Goal: Check status: Check status

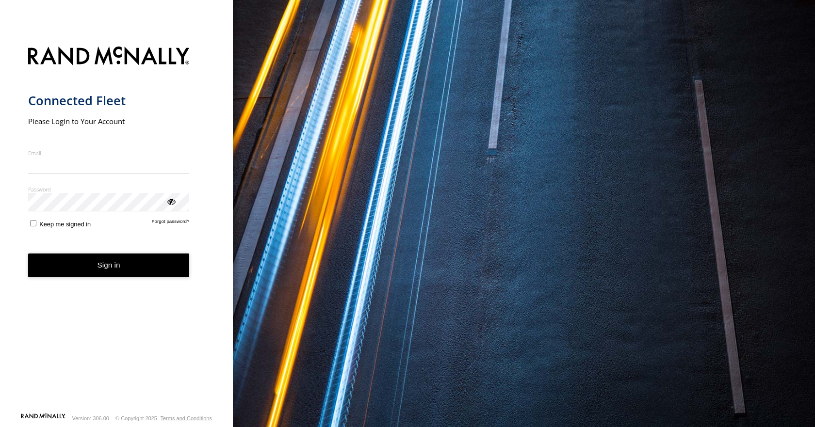
type input "**********"
click at [119, 282] on form "**********" at bounding box center [116, 227] width 177 height 372
click at [98, 261] on button "Sign in" at bounding box center [109, 266] width 162 height 24
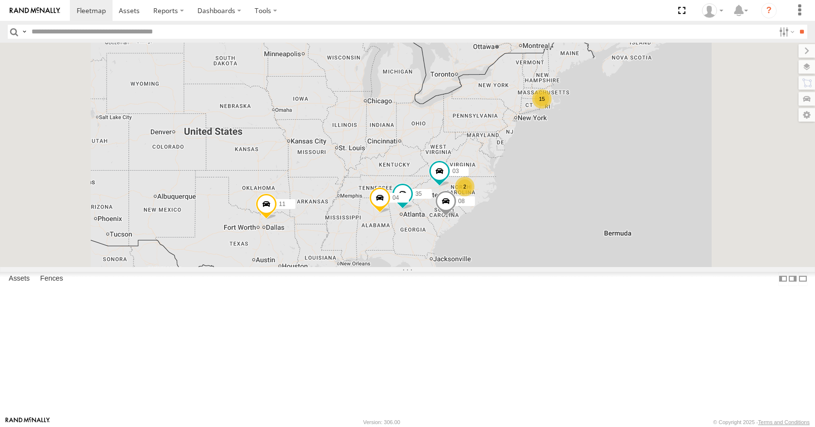
drag, startPoint x: 488, startPoint y: 207, endPoint x: 454, endPoint y: 176, distance: 46.4
click at [454, 176] on div "15 35 08 04 11 2 03" at bounding box center [407, 155] width 815 height 224
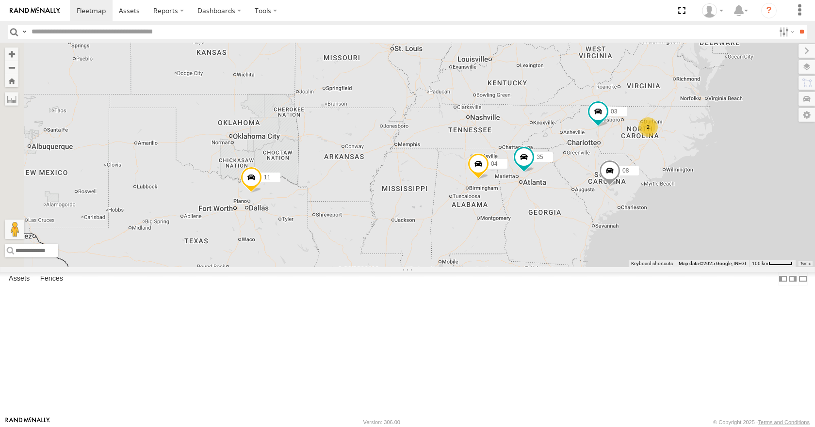
drag, startPoint x: 304, startPoint y: 274, endPoint x: 454, endPoint y: 260, distance: 150.5
click at [454, 260] on div "08 11 35 04 03 13 2" at bounding box center [407, 155] width 815 height 224
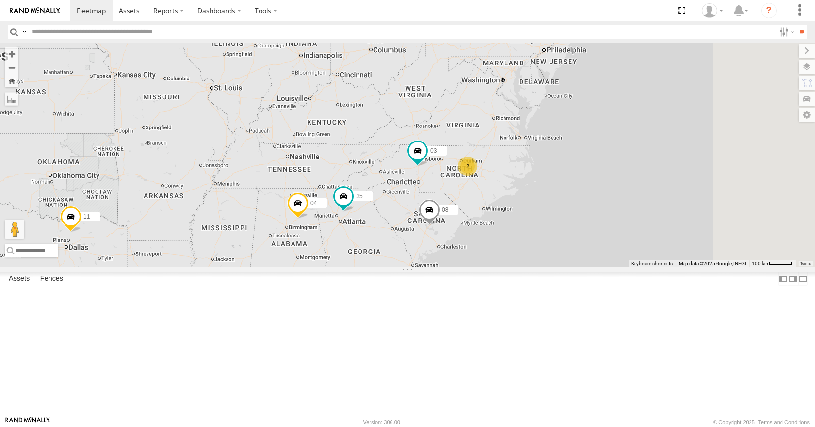
drag, startPoint x: 572, startPoint y: 223, endPoint x: 391, endPoint y: 251, distance: 182.7
click at [391, 251] on div "08 11 35 04 03 2" at bounding box center [407, 155] width 815 height 224
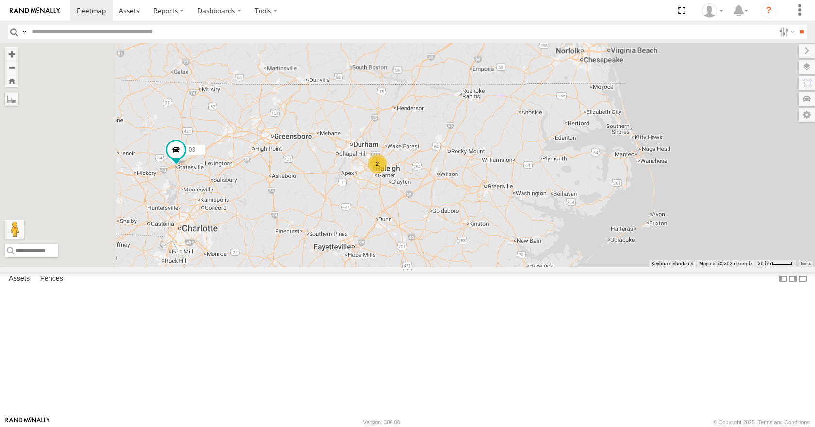
drag, startPoint x: 394, startPoint y: 227, endPoint x: 466, endPoint y: 206, distance: 74.4
click at [466, 206] on div "08 11 35 04 03 05 2" at bounding box center [407, 155] width 815 height 224
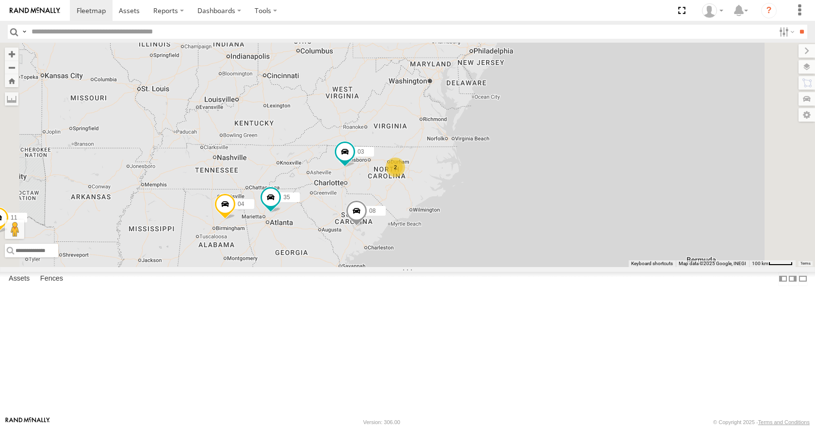
drag, startPoint x: 457, startPoint y: 166, endPoint x: 507, endPoint y: 184, distance: 53.1
click at [507, 184] on div "08 11 35 04 03 05 14 2" at bounding box center [407, 155] width 815 height 224
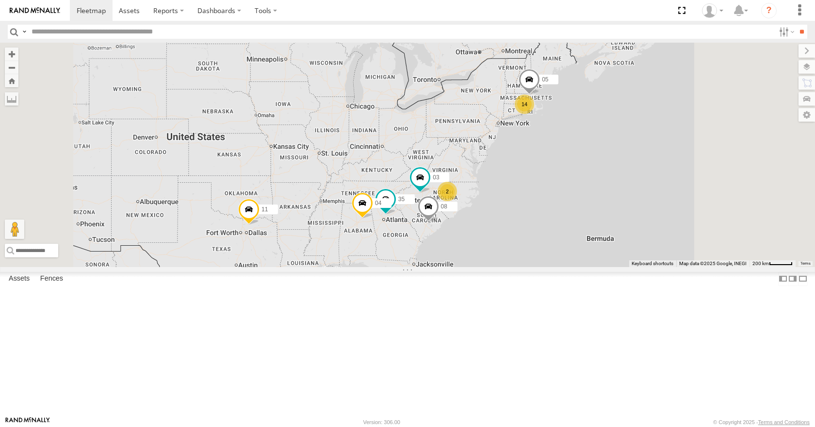
drag, startPoint x: 577, startPoint y: 195, endPoint x: 556, endPoint y: 200, distance: 21.5
click at [557, 200] on div "14 35 08 05 04 11 2 03" at bounding box center [407, 155] width 815 height 224
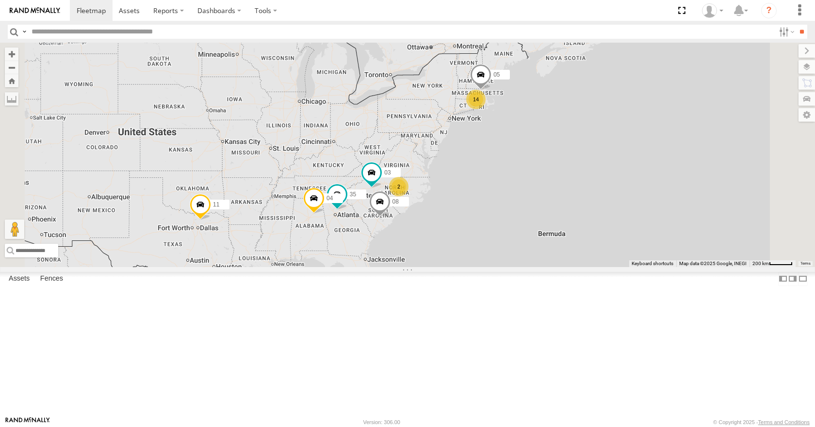
drag, startPoint x: 556, startPoint y: 200, endPoint x: 490, endPoint y: 195, distance: 66.2
click at [490, 195] on div "14 35 08 05 04 11 2 03" at bounding box center [407, 155] width 815 height 224
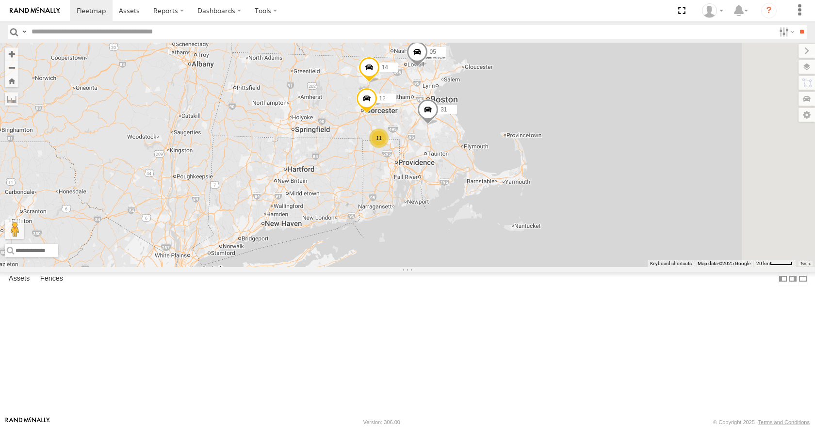
drag, startPoint x: 560, startPoint y: 117, endPoint x: 486, endPoint y: 185, distance: 100.6
click at [377, 114] on span at bounding box center [366, 101] width 21 height 26
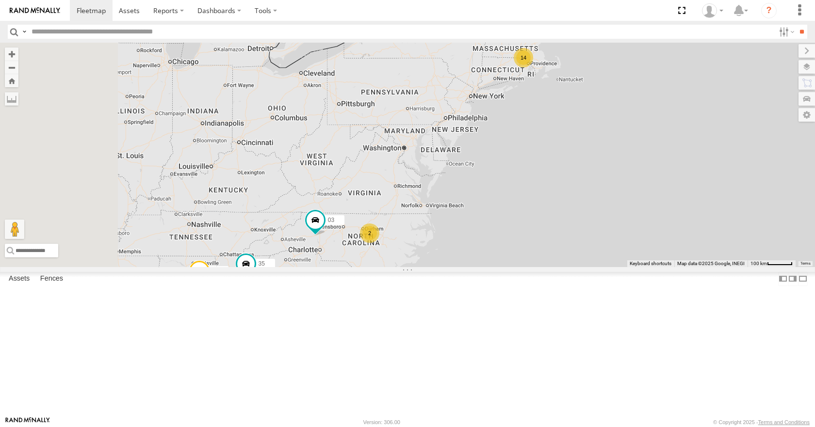
drag, startPoint x: 499, startPoint y: 179, endPoint x: 573, endPoint y: 145, distance: 81.9
click at [573, 145] on div "35 08 05 04 11 03 14 2" at bounding box center [407, 155] width 815 height 224
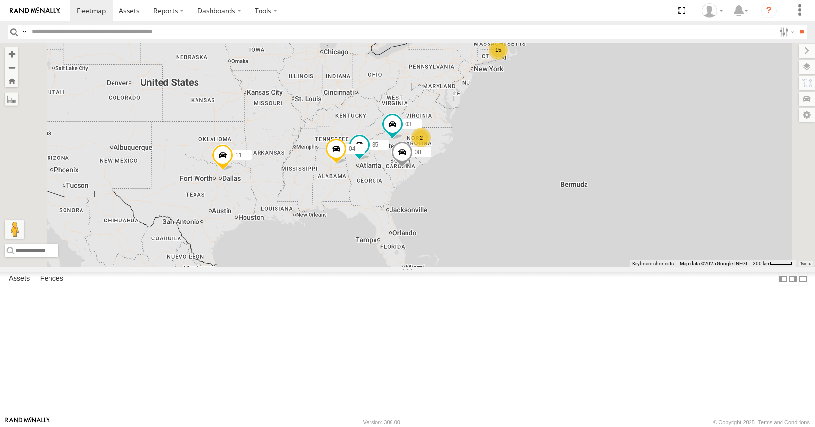
drag, startPoint x: 384, startPoint y: 186, endPoint x: 449, endPoint y: 176, distance: 65.8
click at [449, 176] on div "08 11 15 35 04 2 03" at bounding box center [407, 155] width 815 height 224
